Goal: Task Accomplishment & Management: Use online tool/utility

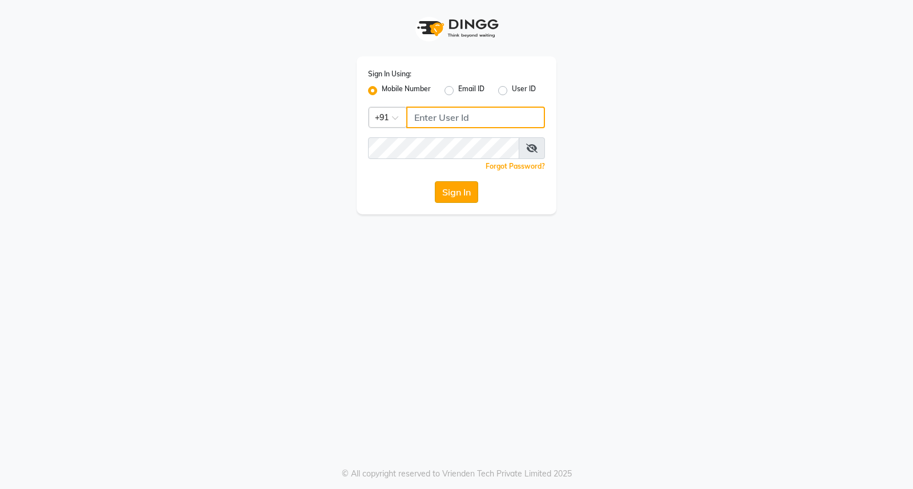
type input "9119610055"
click at [455, 194] on button "Sign In" at bounding box center [456, 192] width 43 height 22
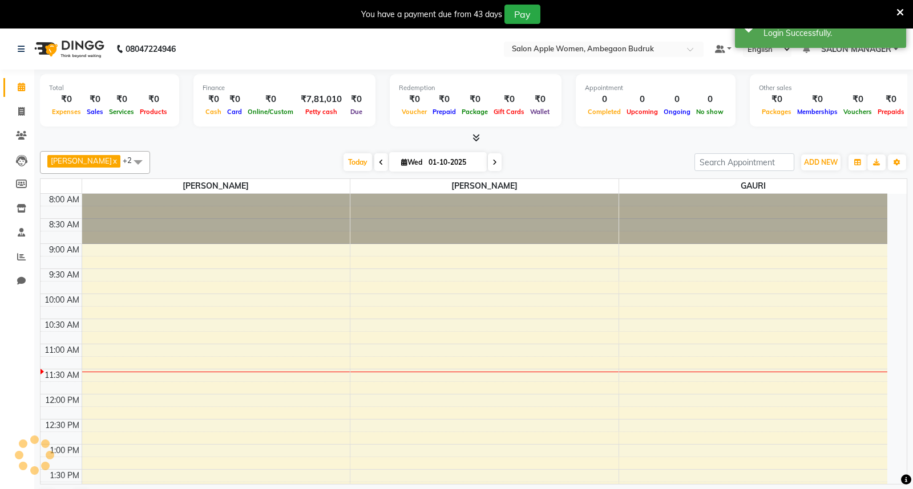
select select "en"
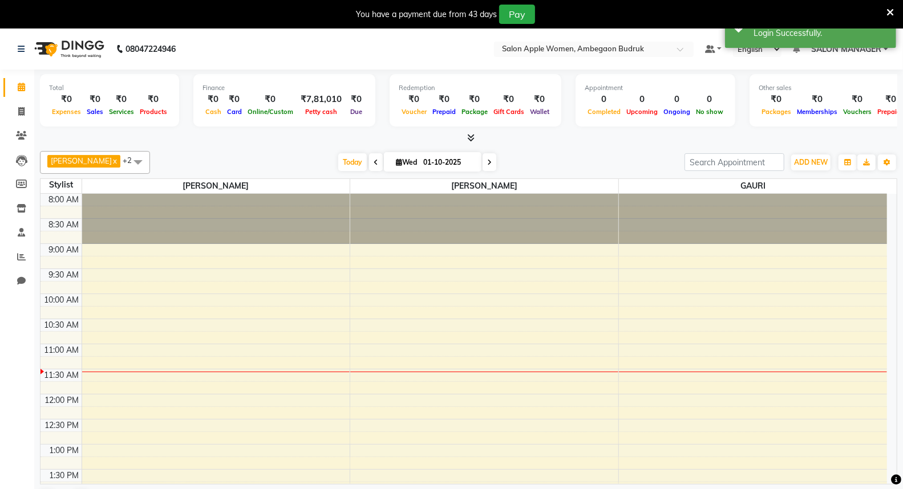
click at [889, 9] on icon at bounding box center [889, 12] width 7 height 10
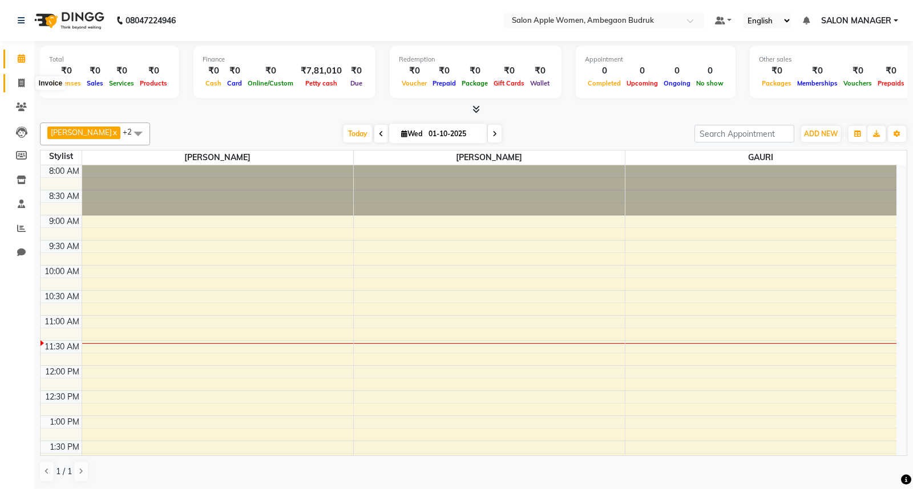
click at [20, 80] on icon at bounding box center [21, 83] width 6 height 9
select select "6277"
select select "service"
